Goal: Complete application form: Complete application form

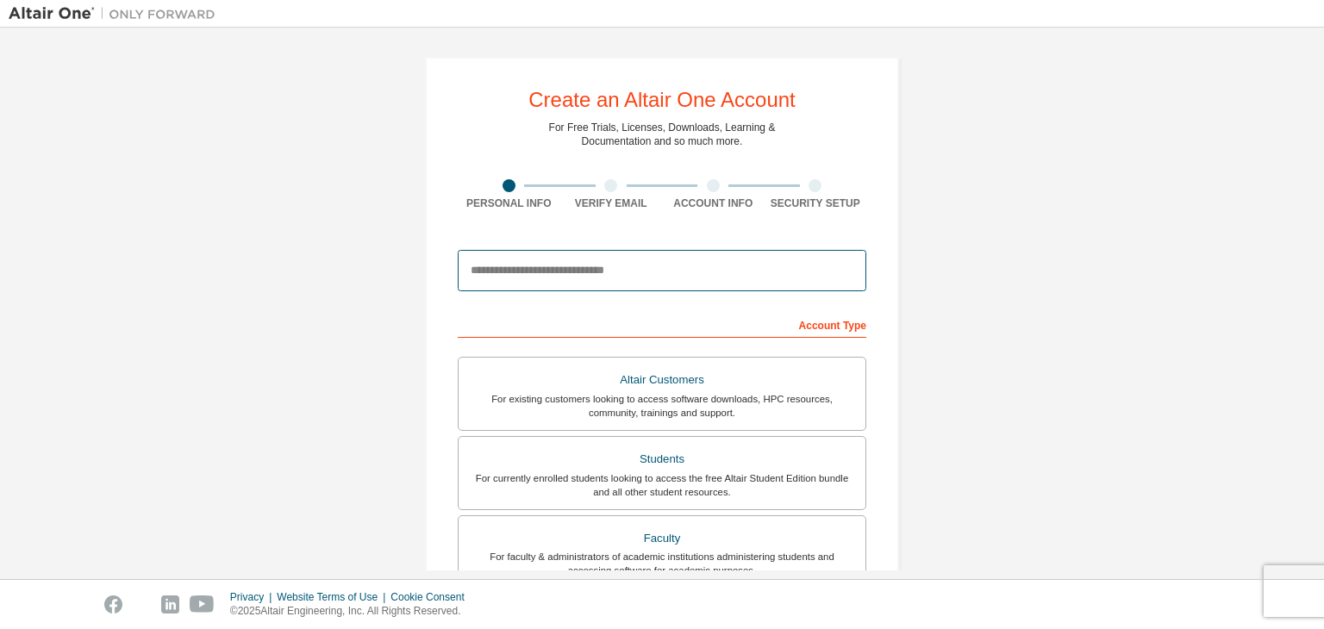
click at [614, 269] on input "email" at bounding box center [662, 270] width 409 height 41
click at [497, 287] on input "email" at bounding box center [662, 270] width 409 height 41
click at [512, 273] on input "email" at bounding box center [662, 270] width 409 height 41
type input "**********"
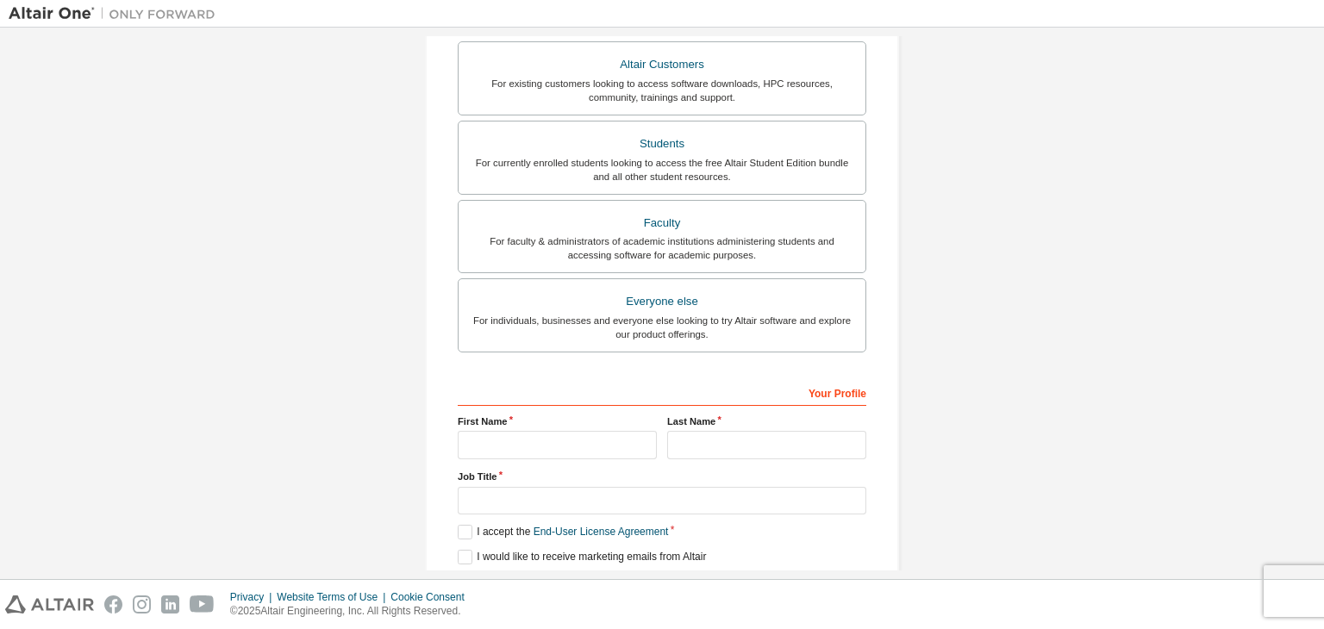
scroll to position [375, 0]
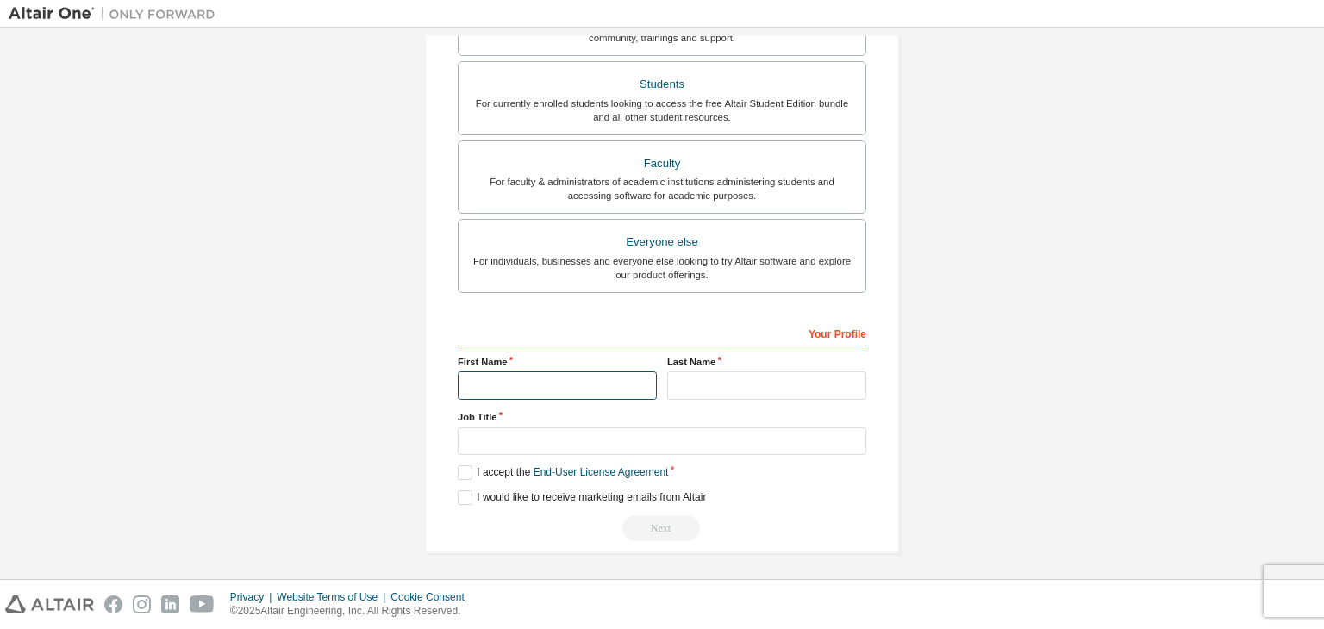
click at [566, 381] on input "text" at bounding box center [557, 386] width 199 height 28
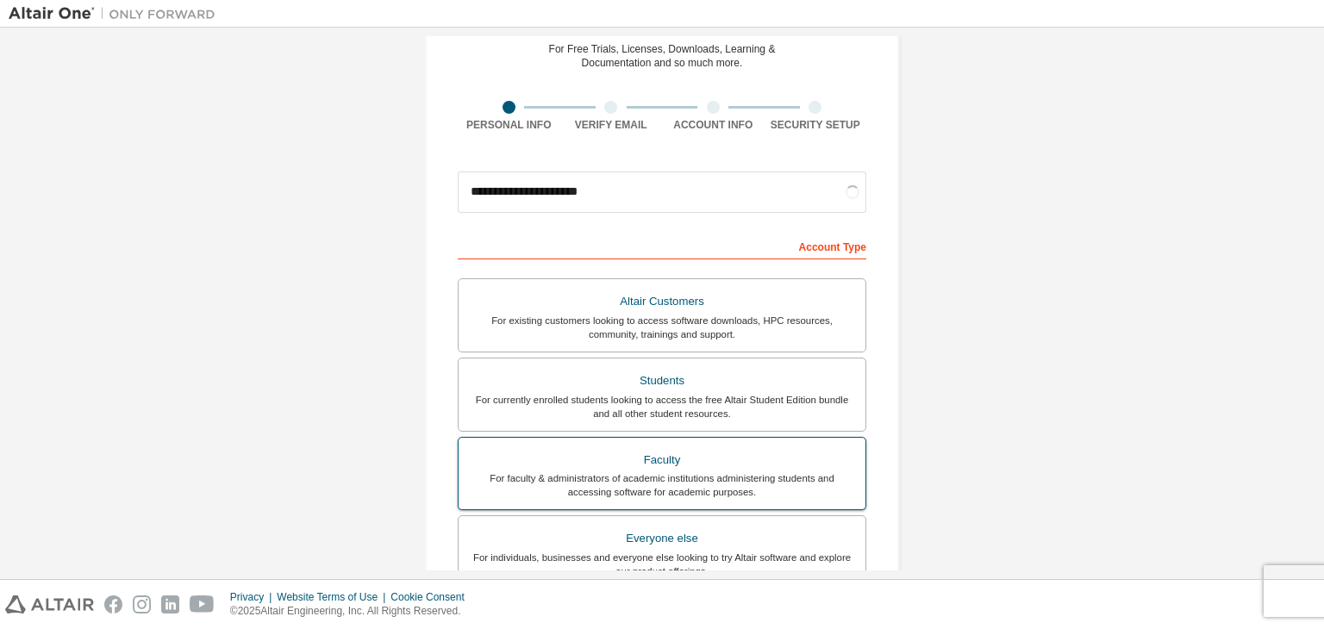
scroll to position [172, 0]
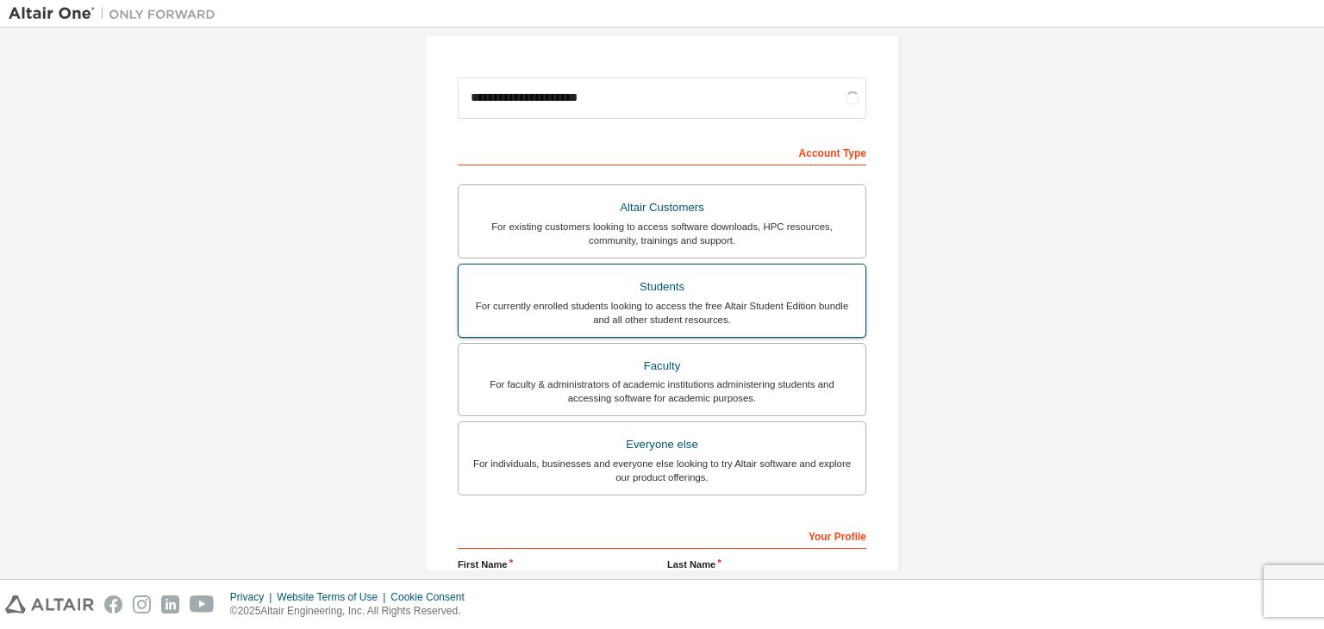
click at [761, 314] on div "For currently enrolled students looking to access the free Altair Student Editi…" at bounding box center [662, 313] width 386 height 28
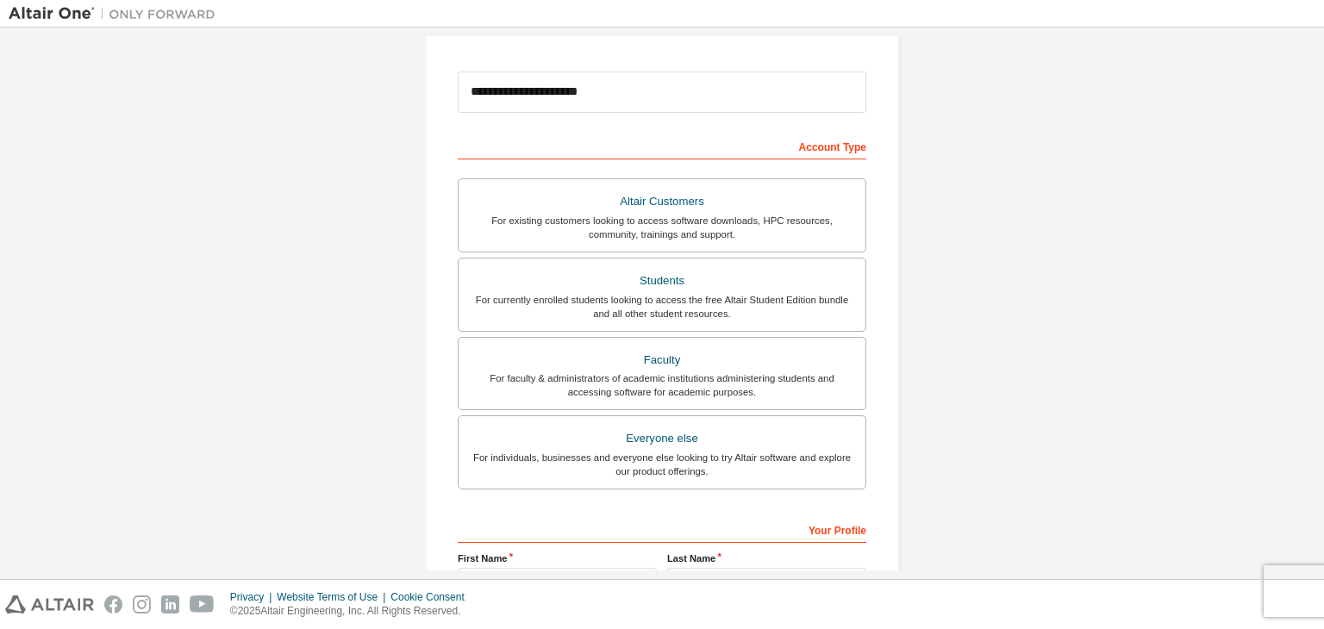
scroll to position [375, 0]
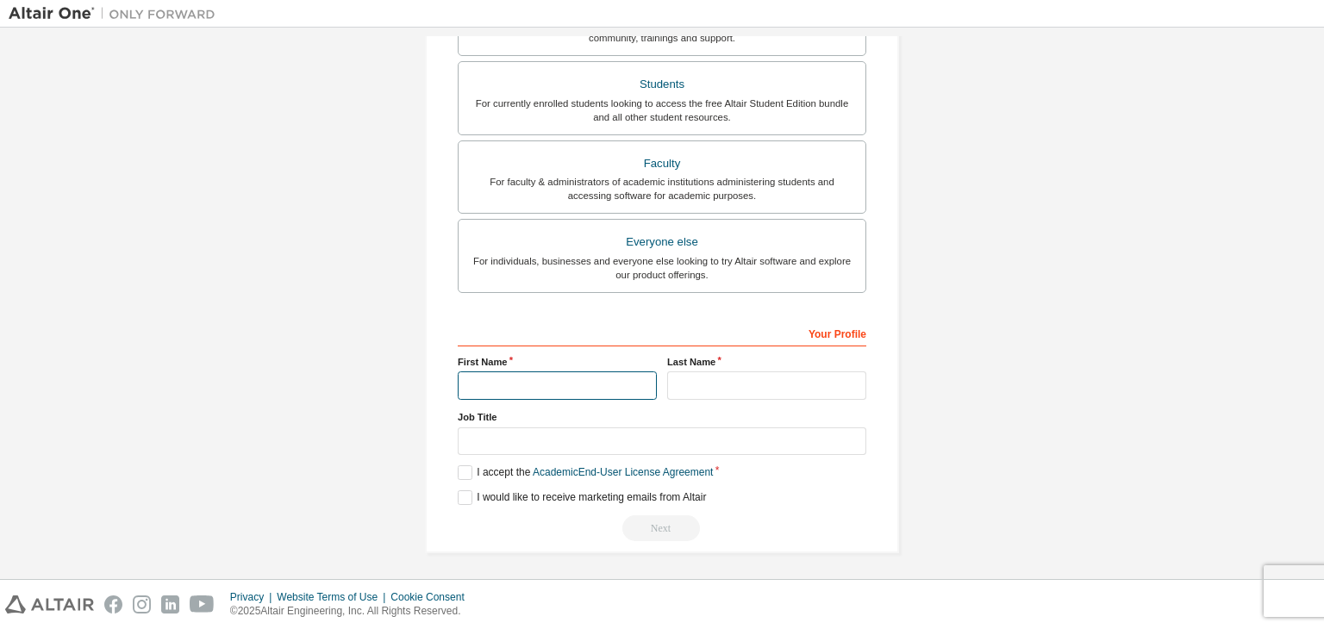
click at [607, 380] on input "text" at bounding box center [557, 386] width 199 height 28
type input "*******"
type input "*********"
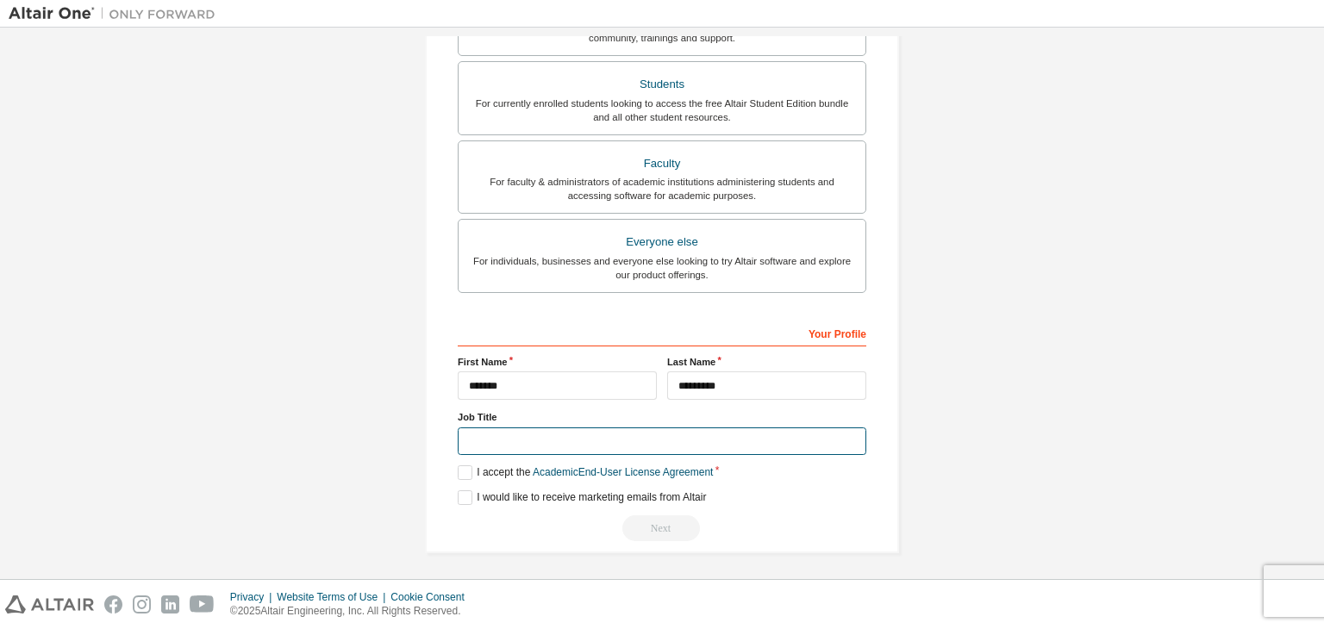
click at [639, 444] on input "text" at bounding box center [662, 442] width 409 height 28
type input "*******"
click at [461, 466] on label "I accept the Academic End-User License Agreement" at bounding box center [585, 473] width 255 height 15
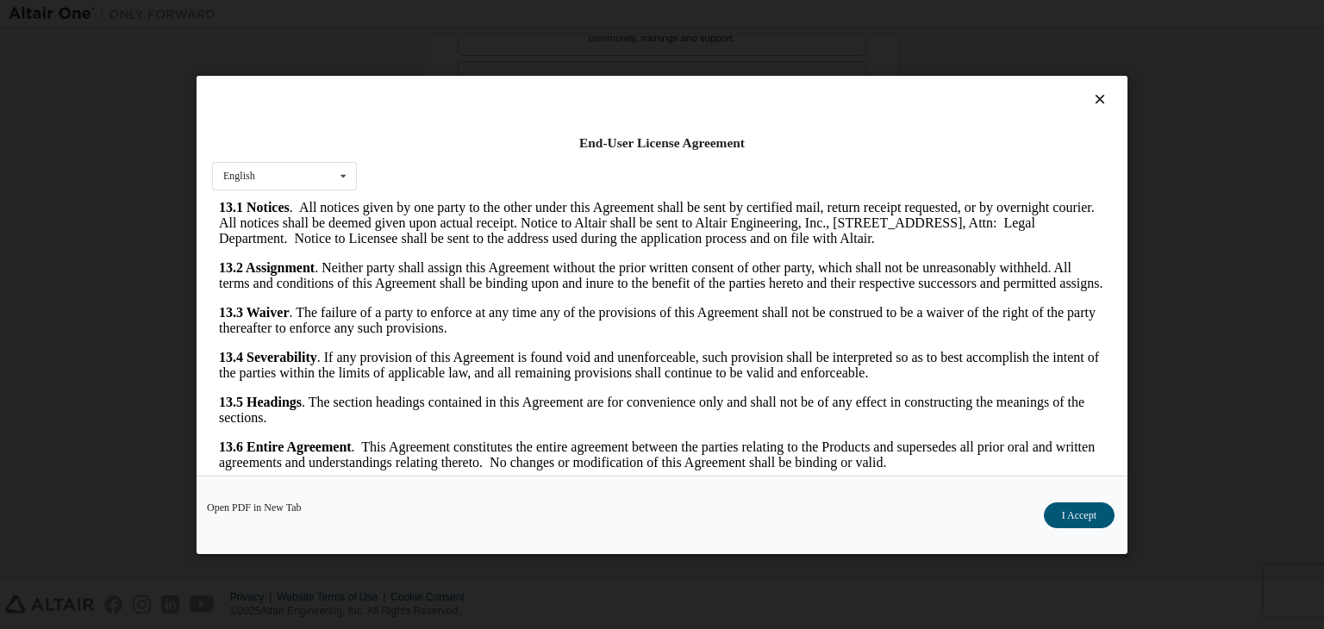
scroll to position [28, 0]
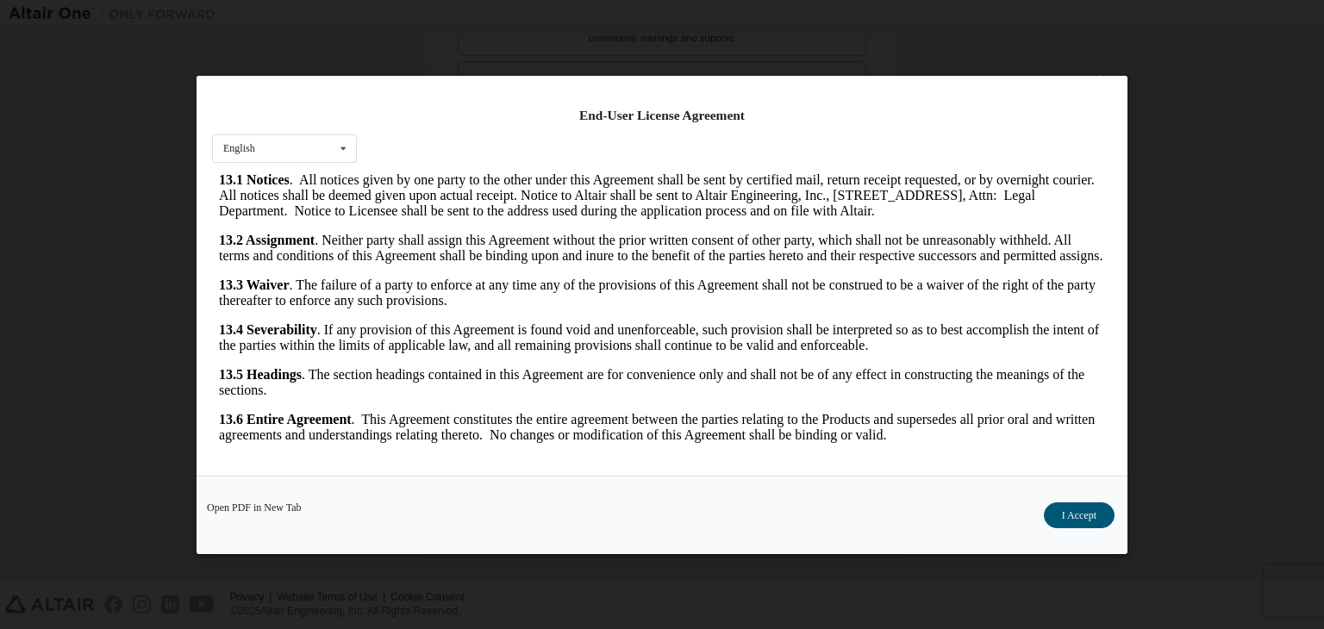
drag, startPoint x: 1072, startPoint y: 517, endPoint x: 1059, endPoint y: 512, distance: 13.9
click at [1072, 517] on button "I Accept" at bounding box center [1079, 516] width 71 height 26
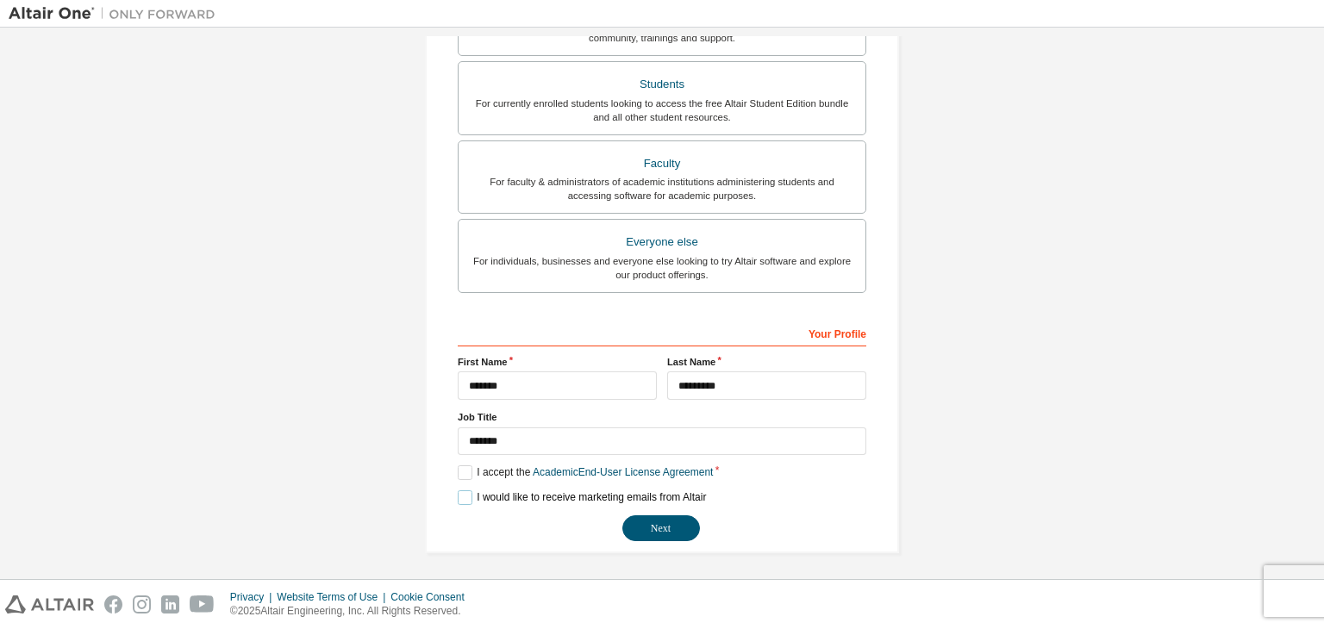
click at [460, 491] on label "I would like to receive marketing emails from Altair" at bounding box center [582, 498] width 248 height 15
click at [640, 528] on button "Next" at bounding box center [661, 529] width 78 height 26
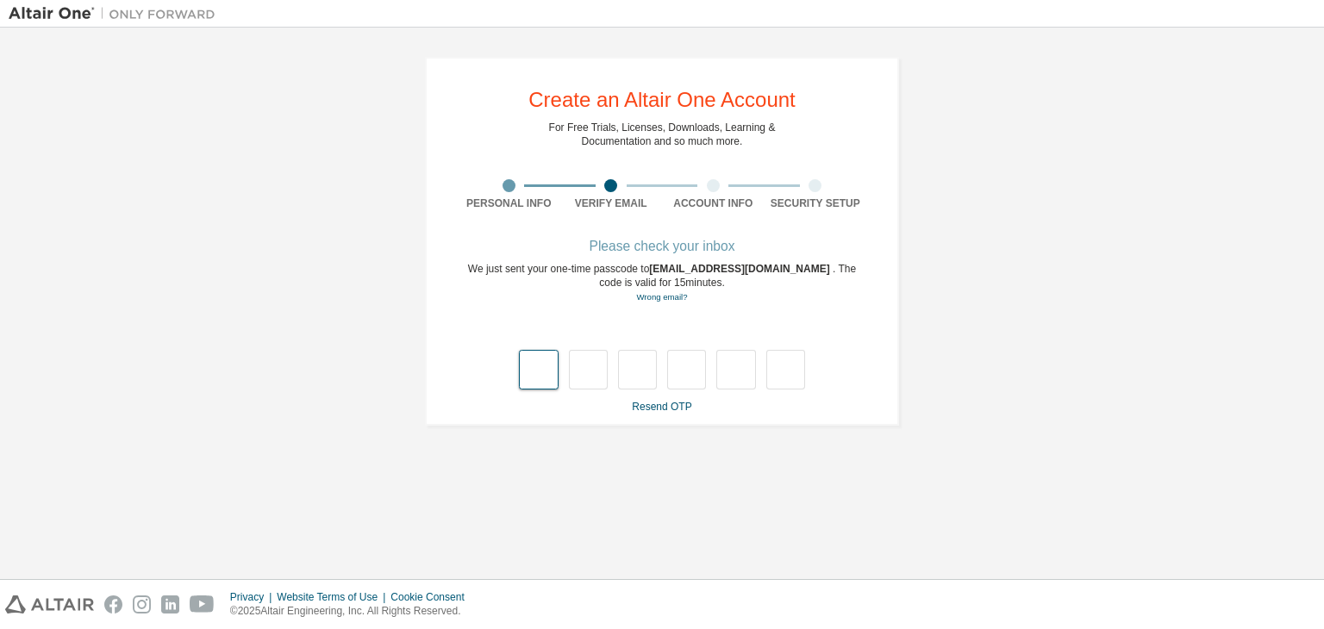
type input "*"
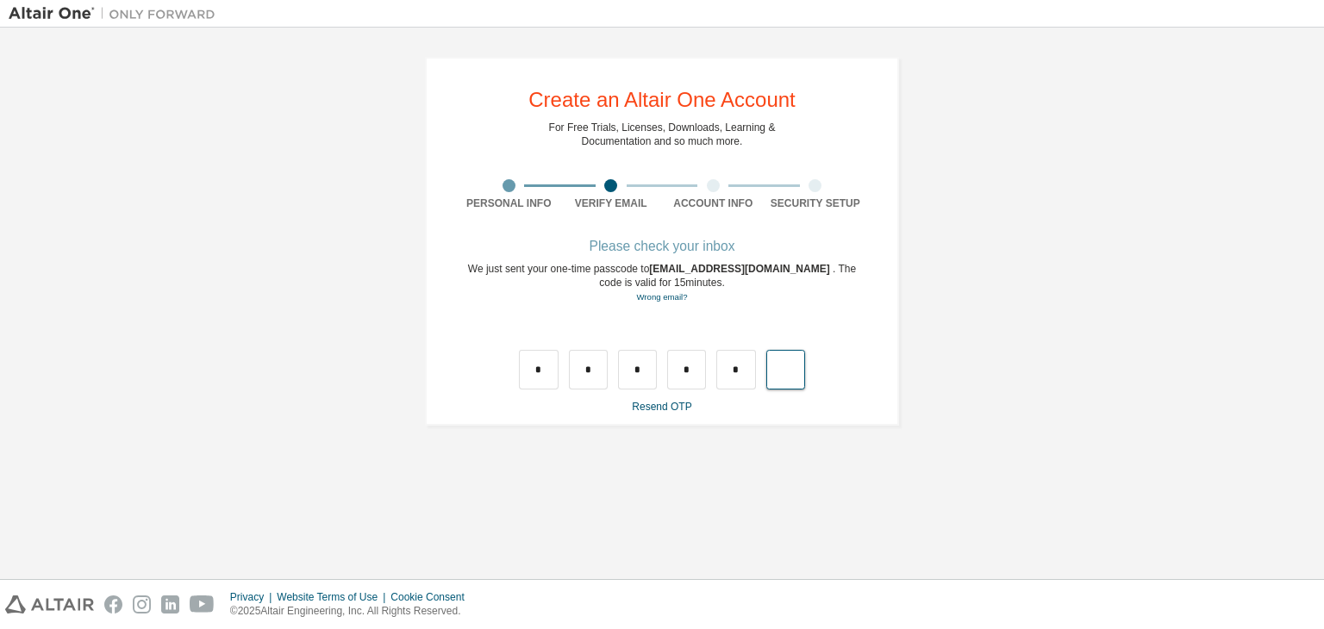
type input "*"
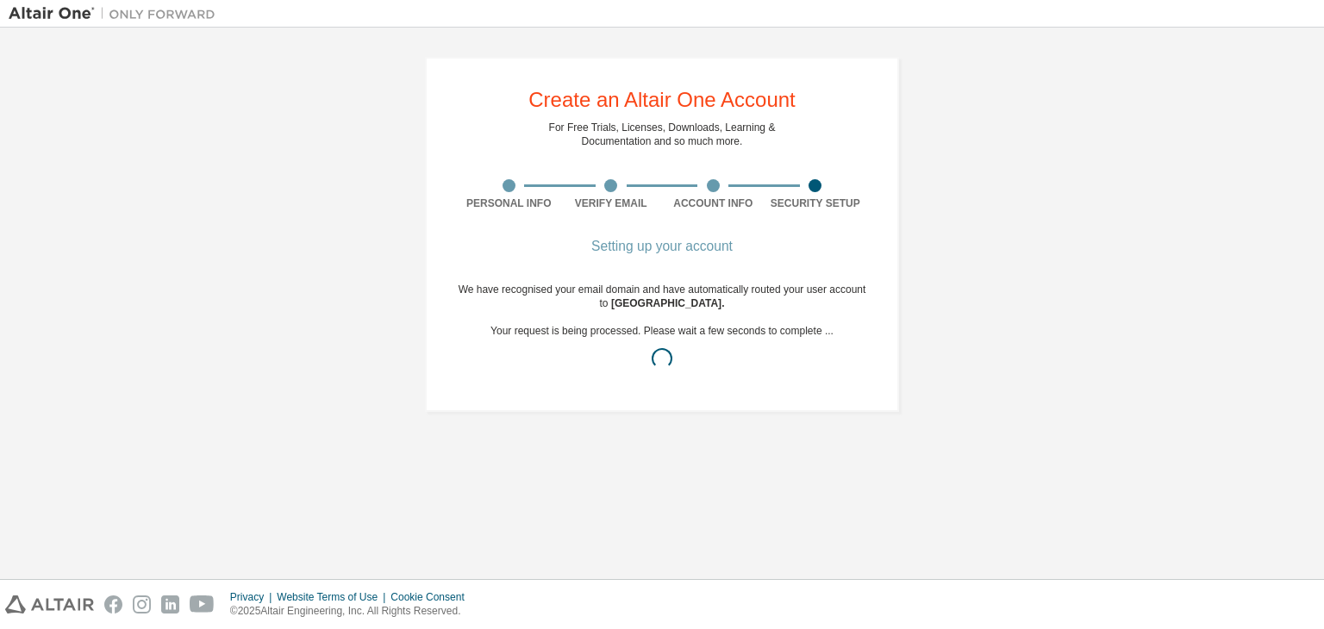
click at [711, 311] on div "We have recognised your email domain and have automatically routed your user ac…" at bounding box center [662, 331] width 409 height 97
drag, startPoint x: 728, startPoint y: 303, endPoint x: 655, endPoint y: 302, distance: 73.3
click at [655, 302] on div "We have recognised your email domain and have automatically routed your user ac…" at bounding box center [662, 331] width 409 height 97
click at [654, 302] on span "[GEOGRAPHIC_DATA] ." at bounding box center [668, 303] width 114 height 12
